Goal: Transaction & Acquisition: Subscribe to service/newsletter

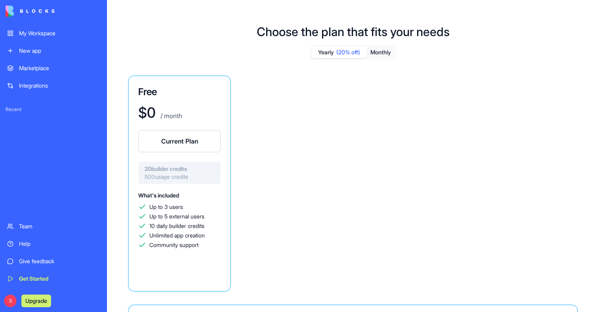
click at [381, 50] on button "Monthly" at bounding box center [381, 52] width 28 height 11
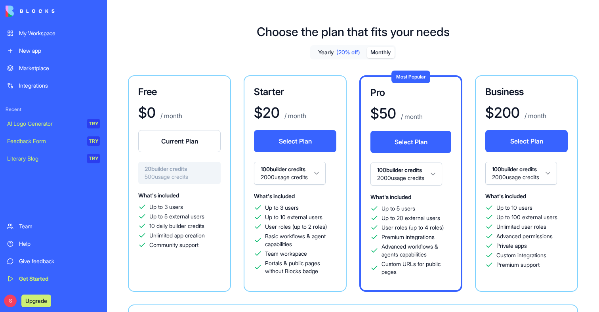
click at [293, 141] on button "Select Plan" at bounding box center [295, 141] width 82 height 22
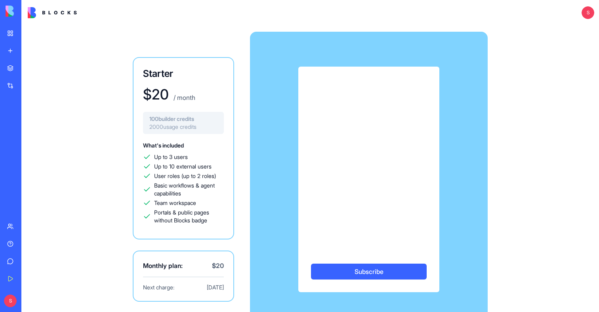
click at [368, 271] on button "Subscribe" at bounding box center [369, 271] width 116 height 16
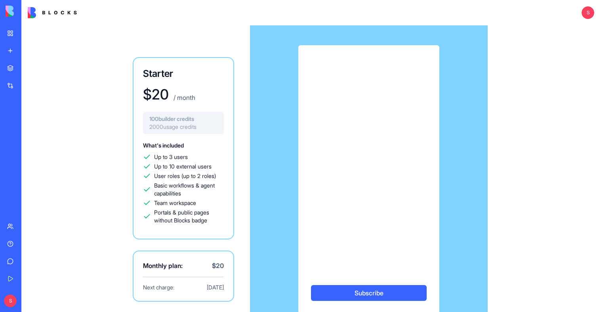
scroll to position [49, 0]
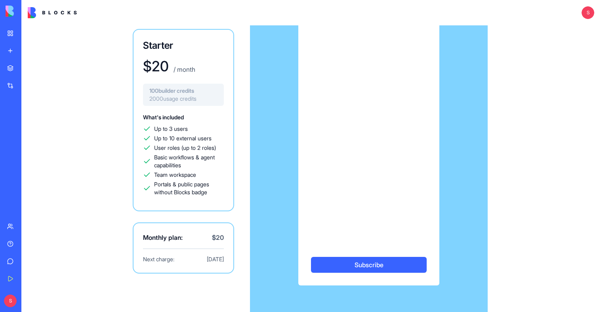
click at [368, 271] on button "Subscribe" at bounding box center [369, 265] width 116 height 16
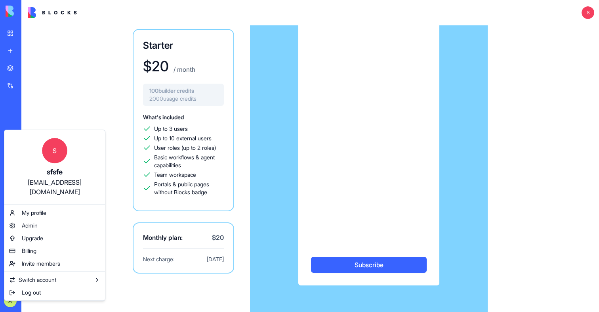
click at [15, 301] on html "My Workspace New app Marketplace Integrations Recent AI Logo Generator TRY Feed…" at bounding box center [299, 156] width 599 height 312
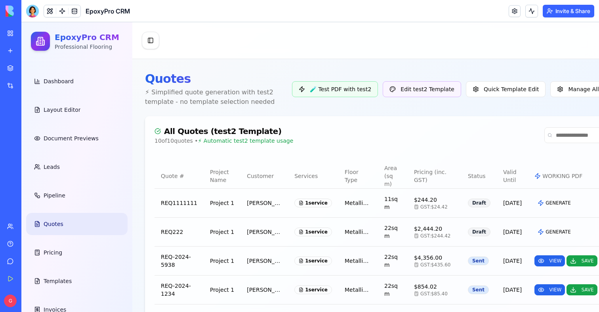
scroll to position [267, 0]
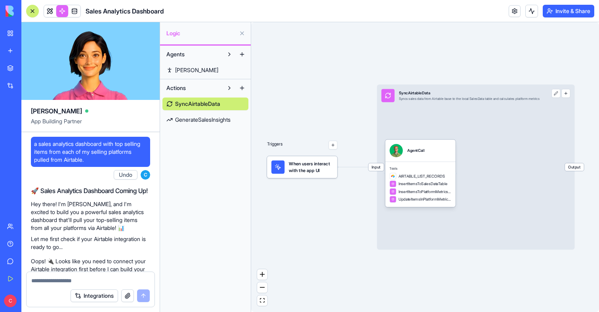
scroll to position [847, 0]
